Goal: Check status: Check status

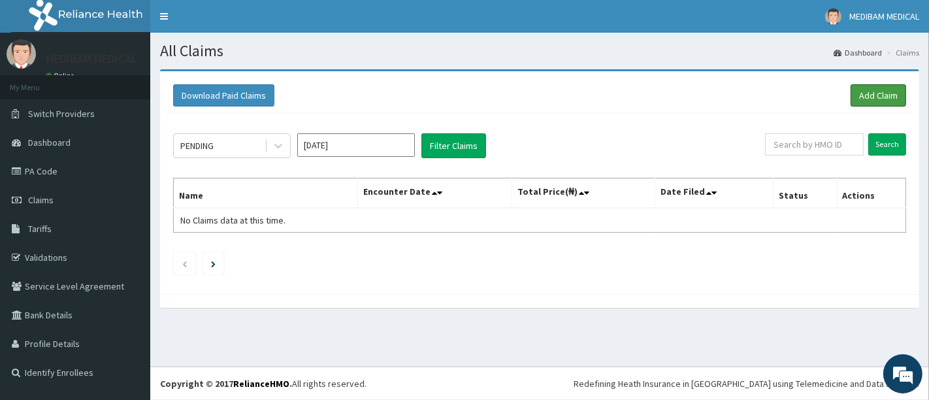
click at [881, 94] on link "Add Claim" at bounding box center [879, 95] width 56 height 22
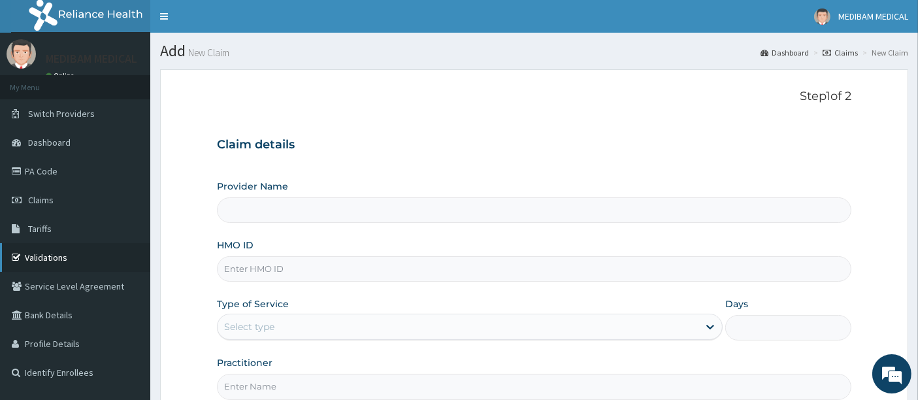
click at [48, 256] on link "Validations" at bounding box center [75, 257] width 150 height 29
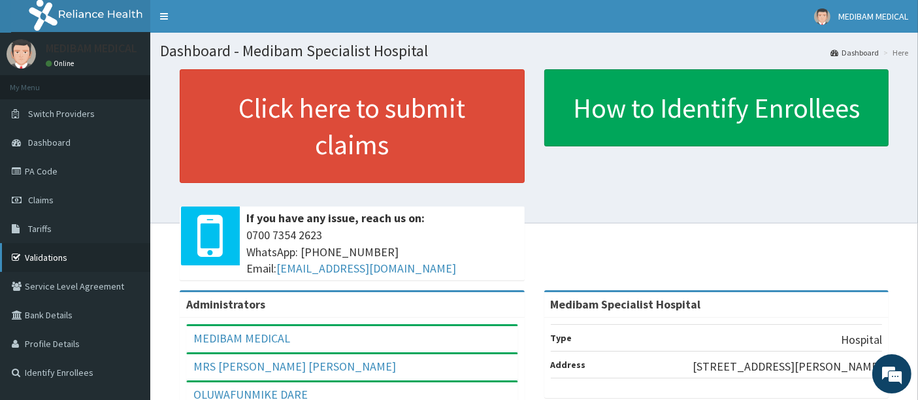
click at [54, 256] on link "Validations" at bounding box center [75, 257] width 150 height 29
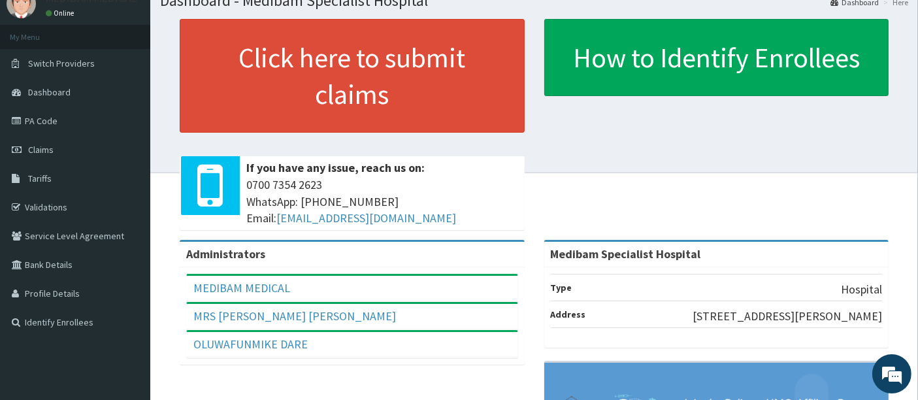
scroll to position [73, 0]
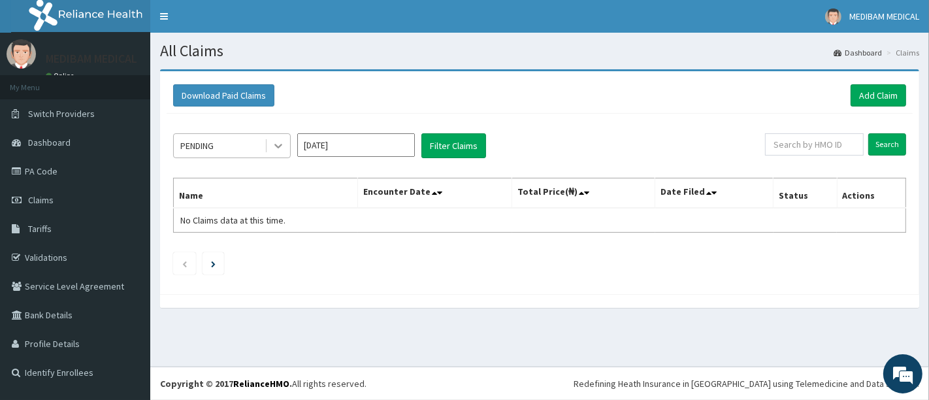
click at [274, 147] on icon at bounding box center [278, 145] width 13 height 13
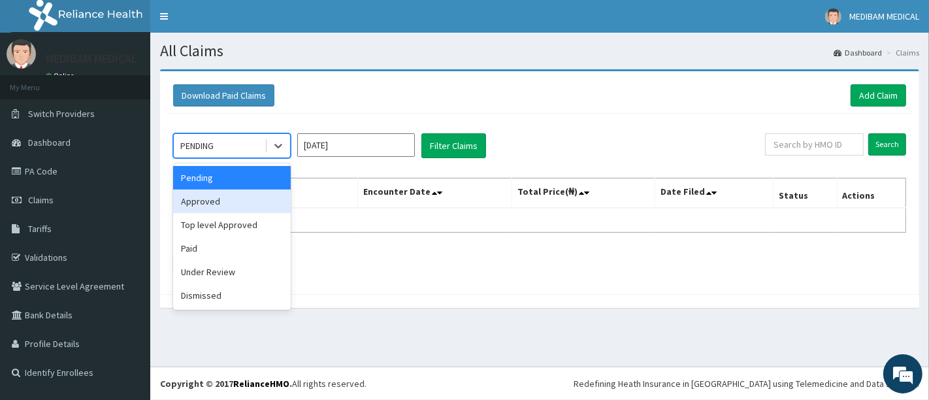
click at [209, 203] on div "Approved" at bounding box center [232, 201] width 118 height 24
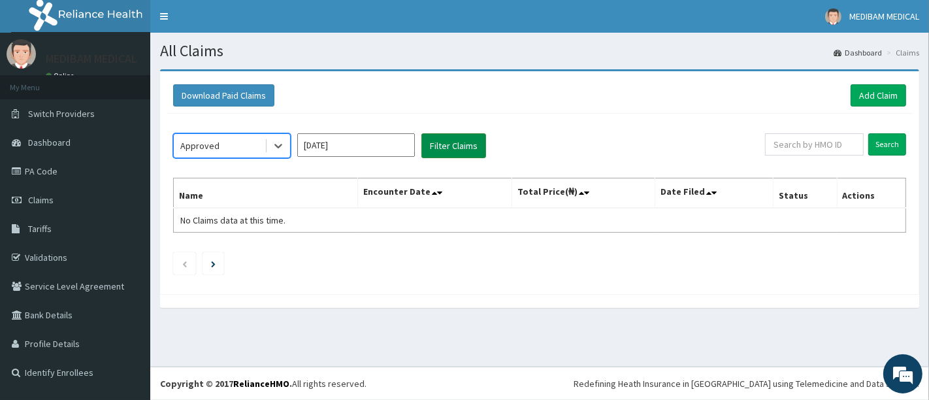
click at [437, 152] on button "Filter Claims" at bounding box center [453, 145] width 65 height 25
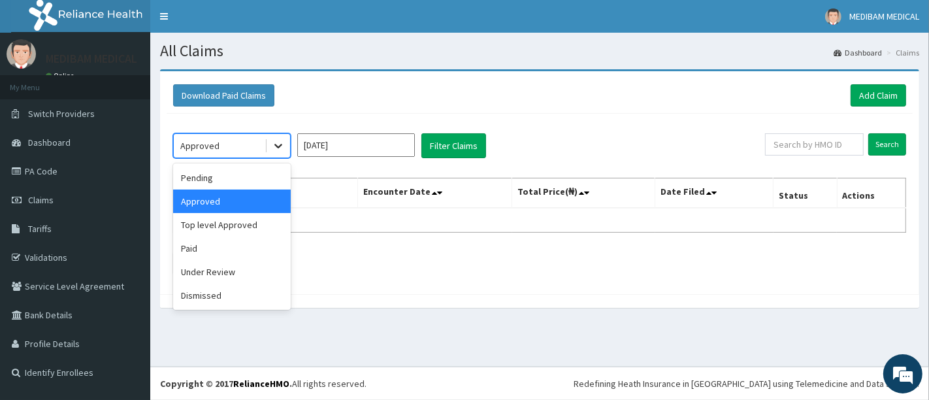
click at [284, 149] on icon at bounding box center [278, 145] width 13 height 13
click at [202, 248] on div "Paid" at bounding box center [232, 248] width 118 height 24
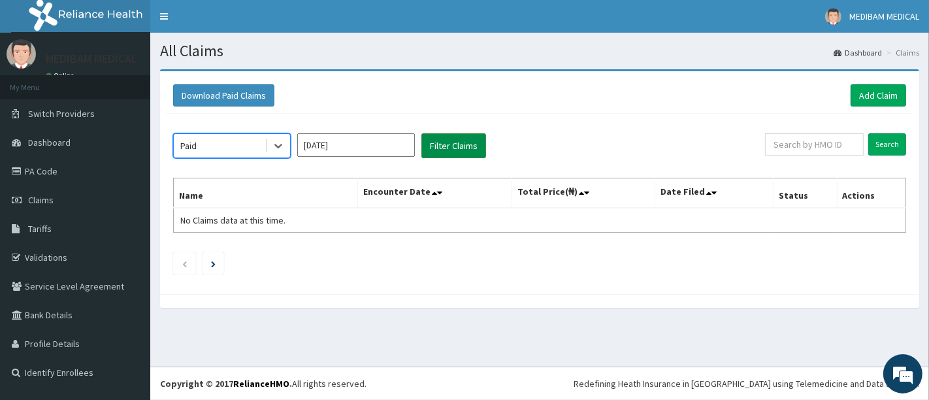
click at [447, 144] on button "Filter Claims" at bounding box center [453, 145] width 65 height 25
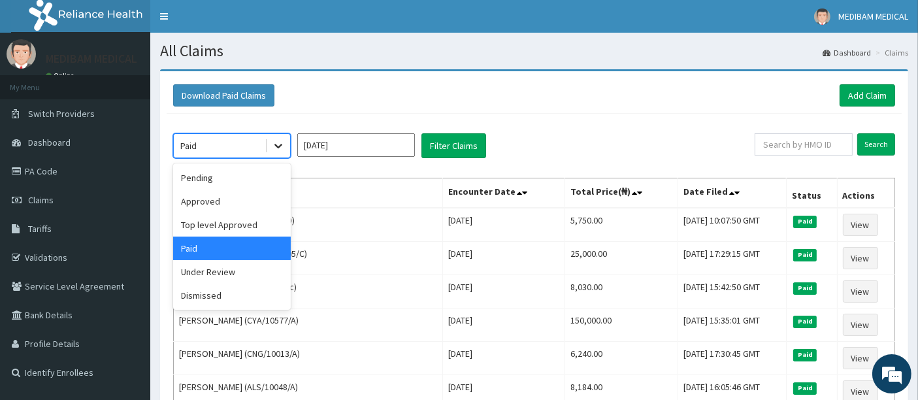
click at [276, 146] on icon at bounding box center [278, 146] width 8 height 5
click at [231, 229] on div "Top level Approved" at bounding box center [232, 225] width 118 height 24
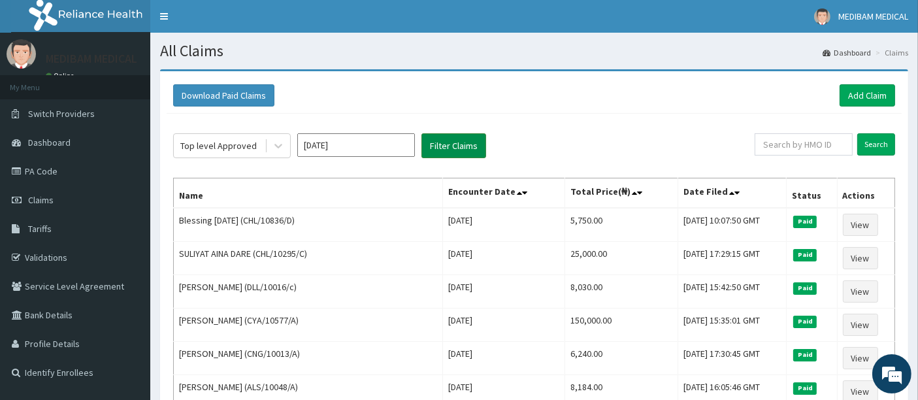
click at [434, 150] on button "Filter Claims" at bounding box center [453, 145] width 65 height 25
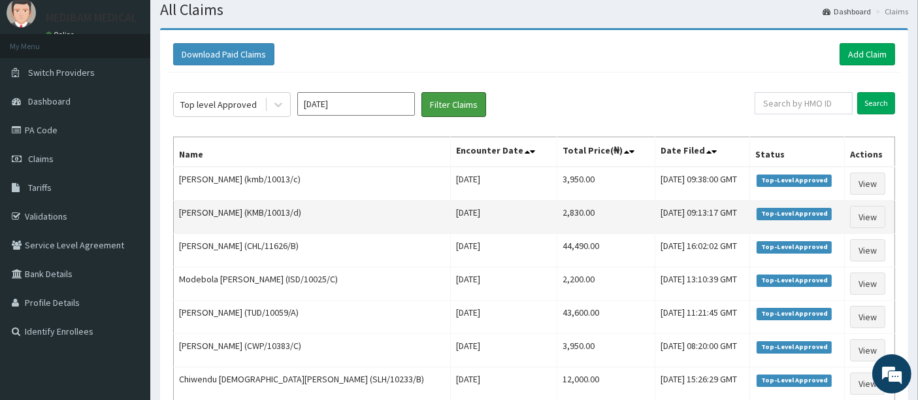
scroll to position [73, 0]
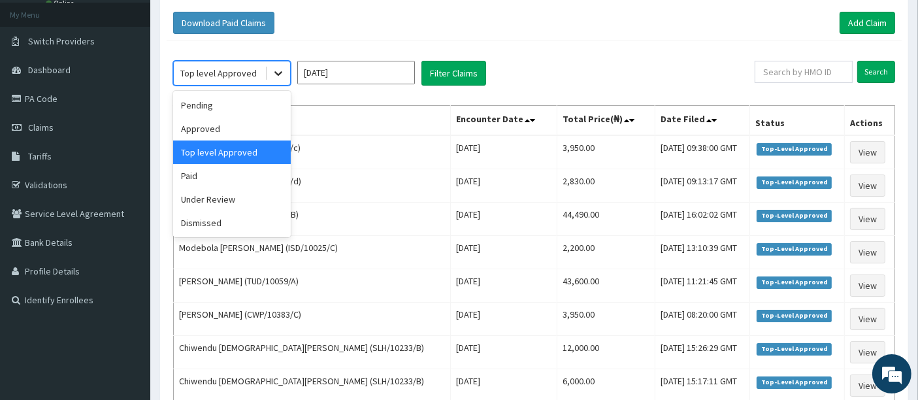
click at [280, 75] on icon at bounding box center [278, 73] width 13 height 13
click at [188, 175] on div "Paid" at bounding box center [232, 176] width 118 height 24
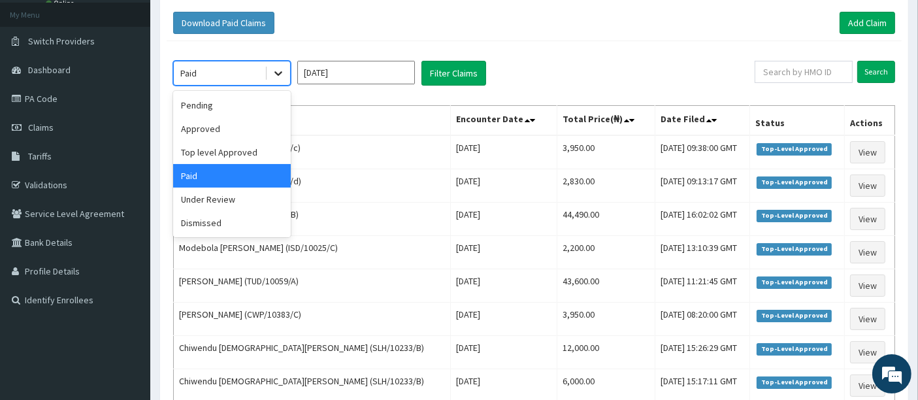
click at [282, 73] on icon at bounding box center [278, 73] width 13 height 13
drag, startPoint x: 214, startPoint y: 107, endPoint x: 230, endPoint y: 104, distance: 16.0
click at [216, 107] on div "Pending" at bounding box center [232, 105] width 118 height 24
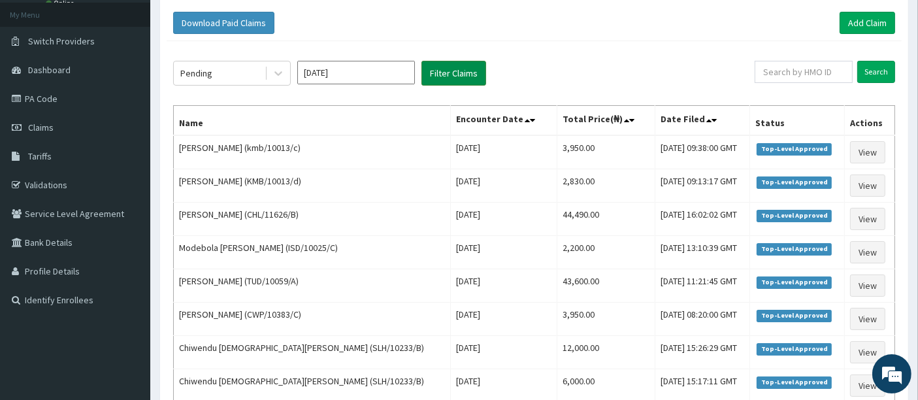
click at [442, 77] on button "Filter Claims" at bounding box center [453, 73] width 65 height 25
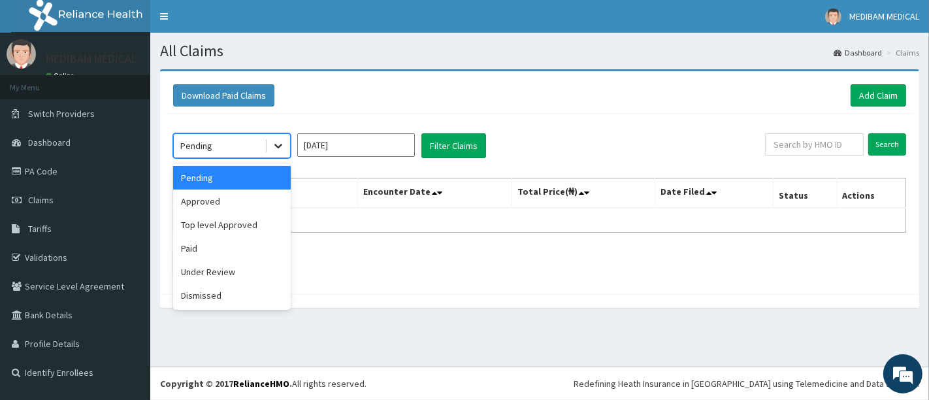
click at [284, 146] on icon at bounding box center [278, 145] width 13 height 13
click at [221, 227] on div "Top level Approved" at bounding box center [232, 225] width 118 height 24
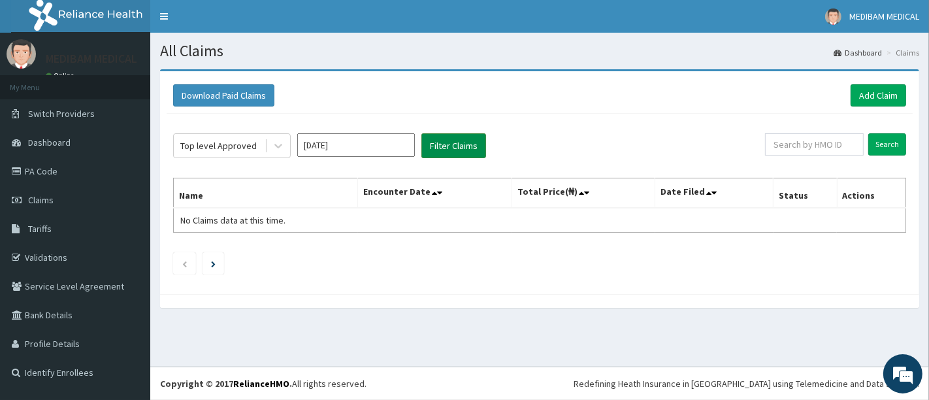
click at [466, 146] on button "Filter Claims" at bounding box center [453, 145] width 65 height 25
